Goal: Task Accomplishment & Management: Manage account settings

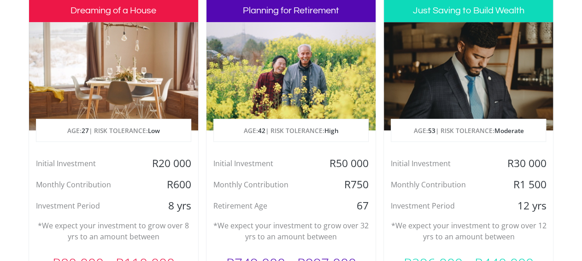
scroll to position [465, 0]
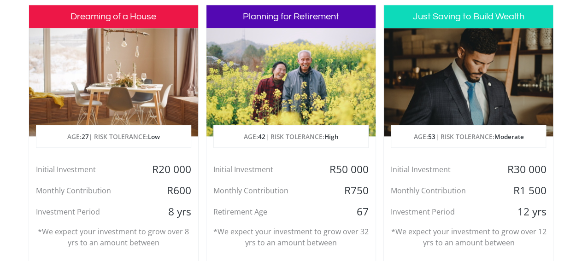
click at [285, 83] on div at bounding box center [290, 82] width 169 height 108
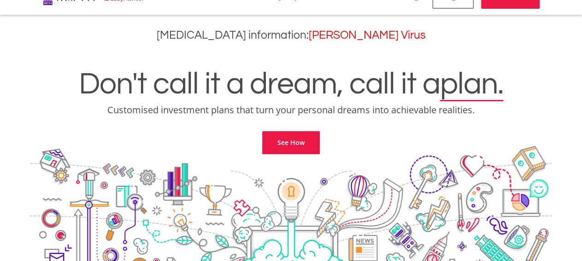
scroll to position [0, 0]
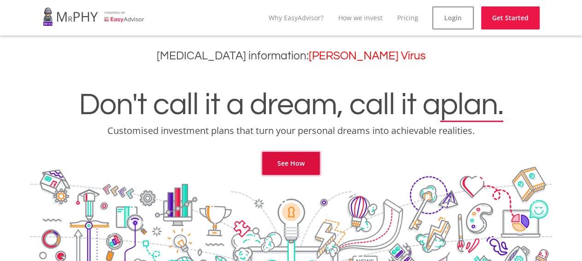
click at [287, 159] on link "See How" at bounding box center [291, 163] width 58 height 23
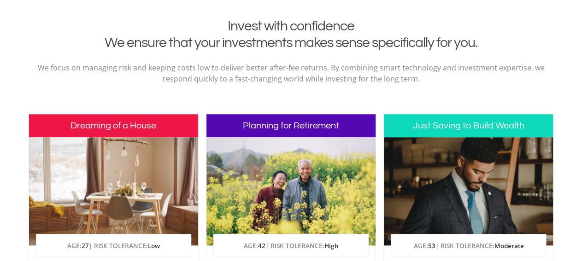
scroll to position [375, 0]
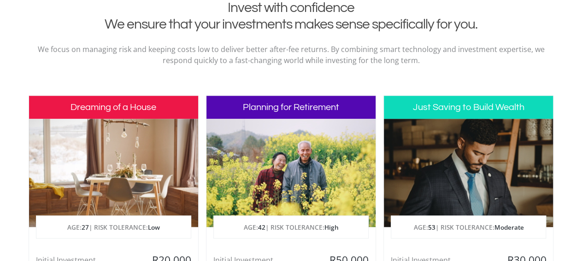
click at [287, 159] on div at bounding box center [290, 173] width 169 height 108
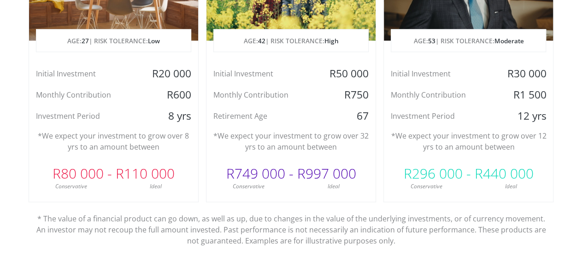
scroll to position [564, 0]
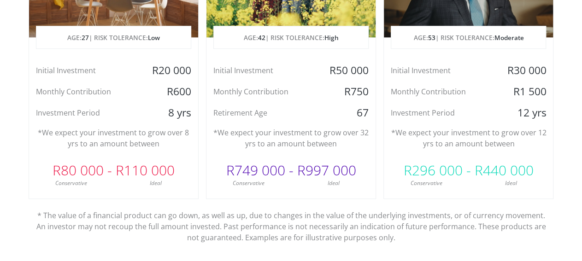
click at [277, 175] on div "R749 000 - R997 000" at bounding box center [290, 171] width 169 height 28
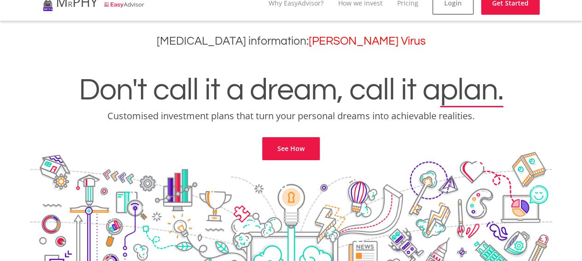
scroll to position [0, 0]
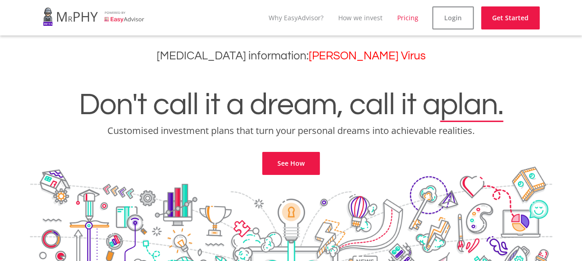
click at [413, 18] on link "Pricing" at bounding box center [407, 17] width 21 height 9
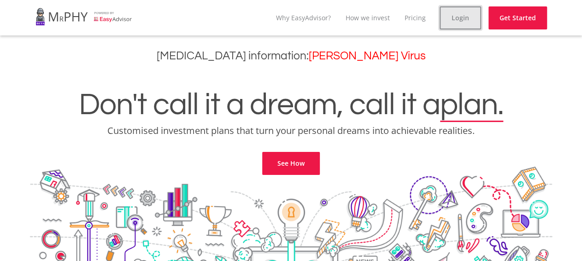
click at [459, 16] on link "Login" at bounding box center [460, 17] width 41 height 23
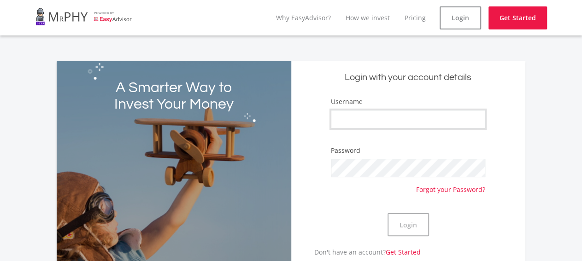
click at [354, 116] on input "Username" at bounding box center [408, 119] width 154 height 18
type input "johnletieane"
click at [394, 224] on button "Login" at bounding box center [407, 224] width 41 height 23
